Goal: Use online tool/utility: Utilize a website feature to perform a specific function

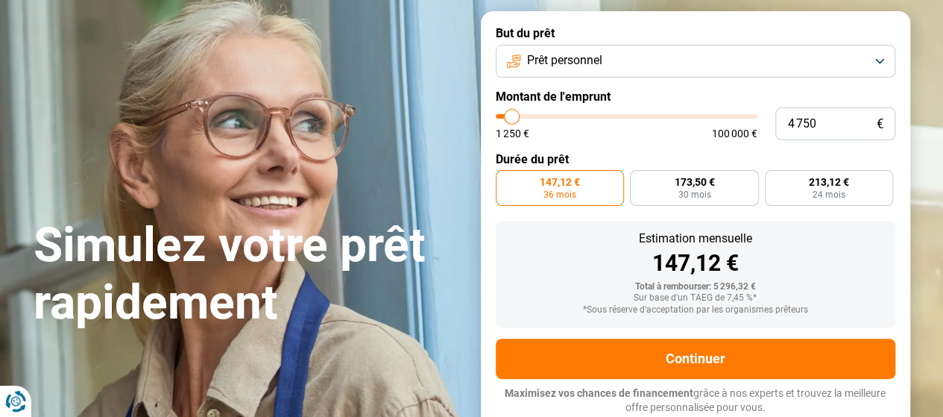
type input "6 250"
type input "6250"
type input "6 000"
type input "6000"
type input "5 750"
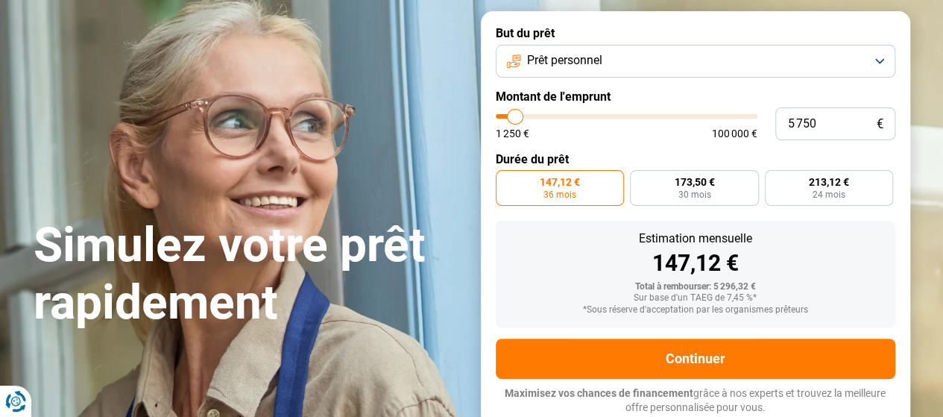
type input "5750"
type input "5 500"
type input "5500"
type input "5 250"
type input "5250"
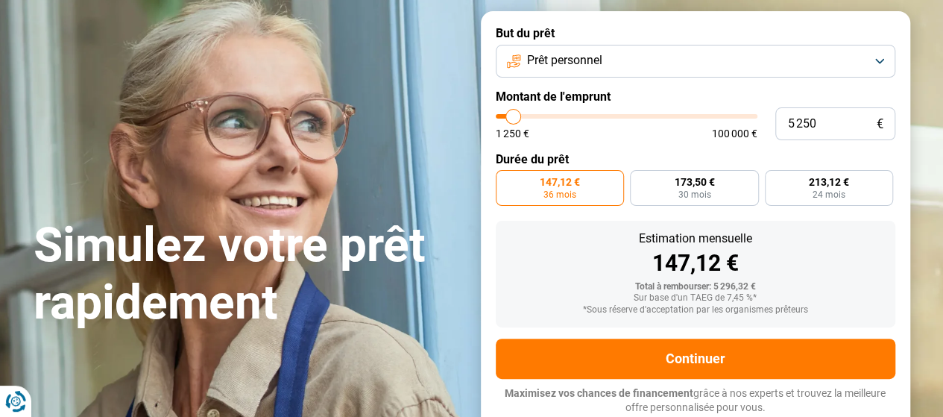
type input "5 000"
type input "5000"
type input "4 750"
type input "4750"
type input "4 500"
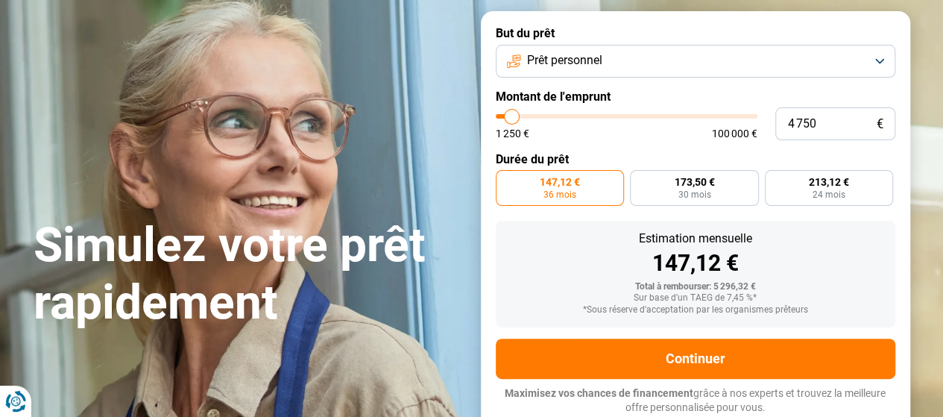
type input "4500"
type input "4 250"
type input "4250"
click at [511, 115] on input "range" at bounding box center [627, 116] width 262 height 4
type input "4 000"
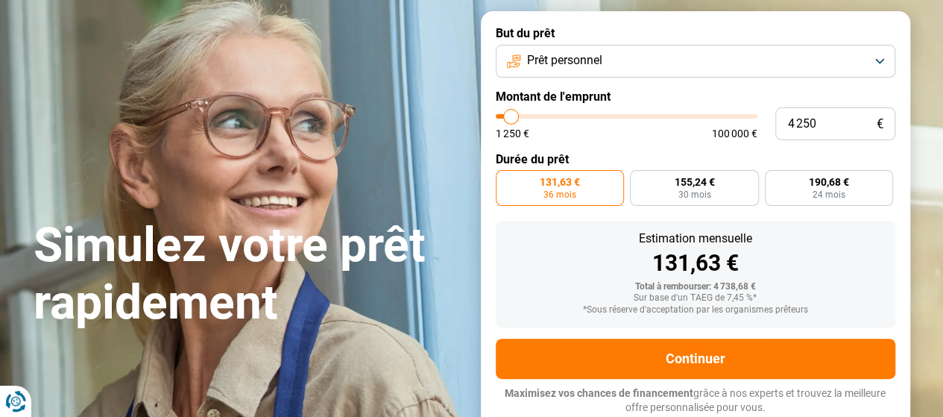
type input "4000"
type input "3 750"
type input "3750"
type input "3 500"
type input "3500"
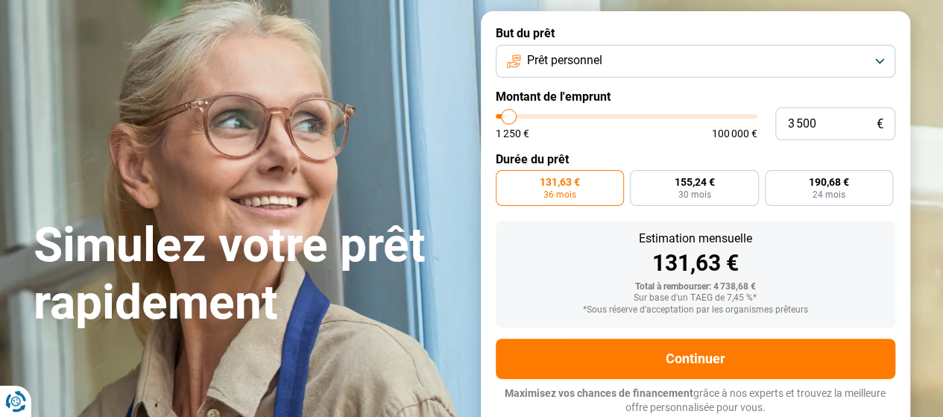
type input "3 250"
type input "3250"
type input "3 000"
type input "3000"
type input "2 750"
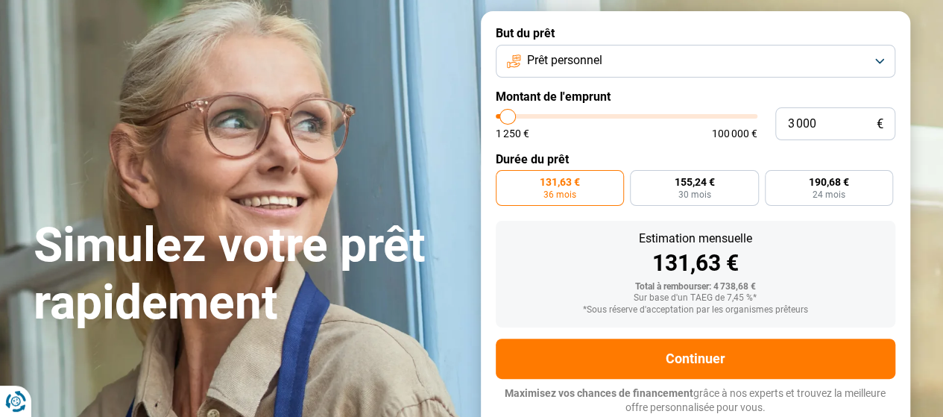
type input "2750"
type input "2 500"
type input "2500"
type input "2 250"
type input "2250"
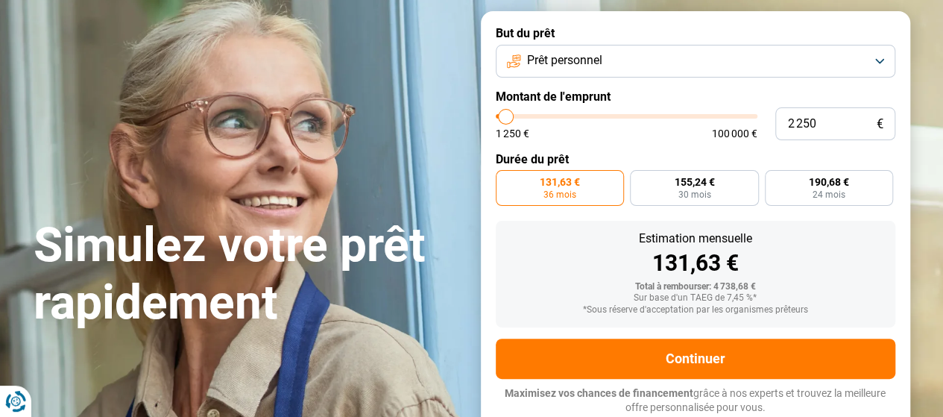
click at [506, 119] on input "range" at bounding box center [627, 116] width 262 height 4
radio input "true"
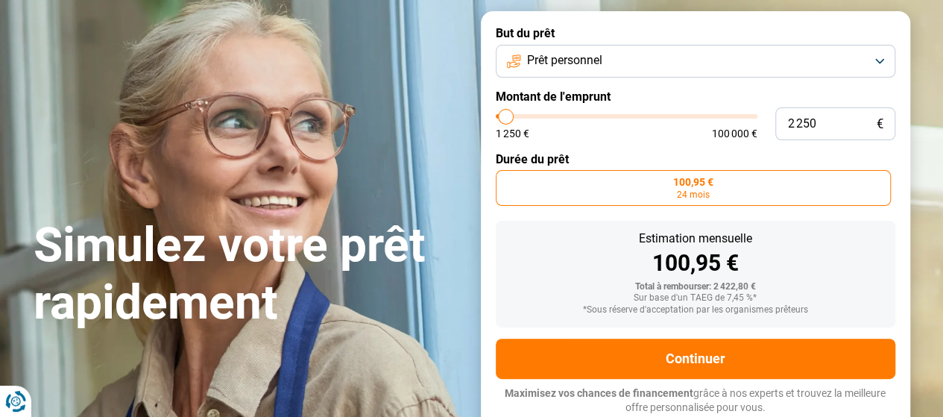
type input "2 500"
type input "2500"
type input "2 750"
type input "2750"
type input "3 000"
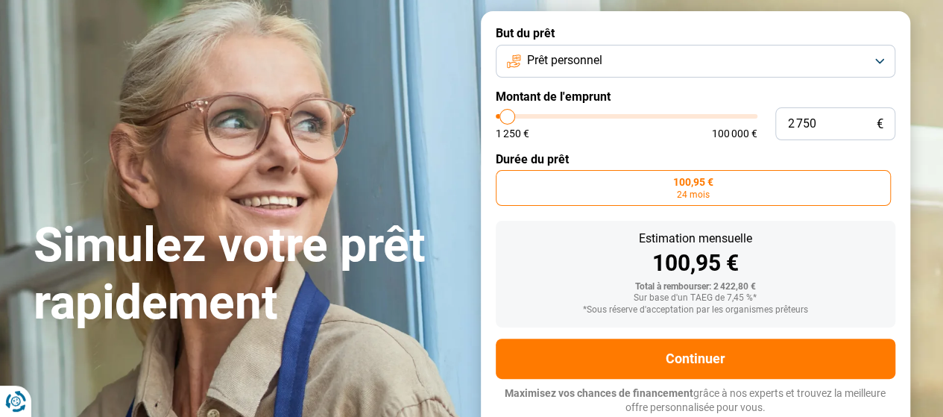
type input "3000"
type input "3 250"
type input "3250"
type input "3 500"
type input "3500"
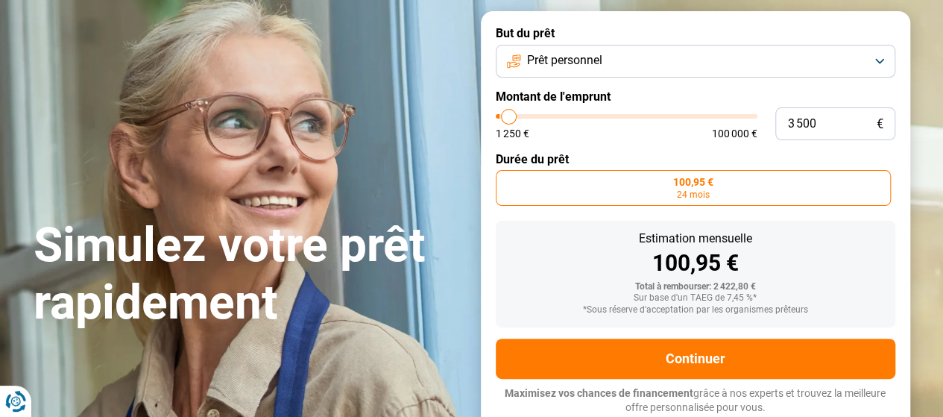
type input "3 750"
type input "3750"
click at [510, 119] on input "range" at bounding box center [627, 116] width 262 height 4
radio input "false"
